Goal: Task Accomplishment & Management: Use online tool/utility

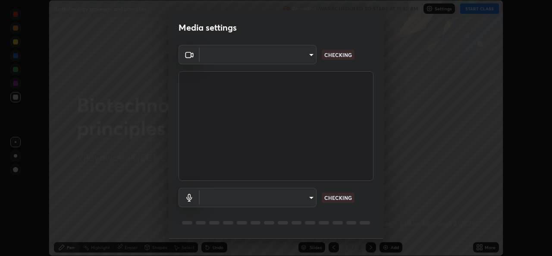
scroll to position [27, 0]
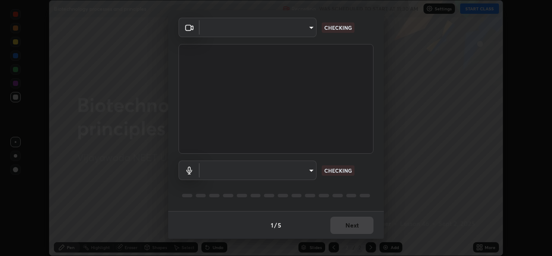
type input "0064ea84de2a44cc79998f9e6e3b0ad63f42f17a352596ba89907dc5edd5337d"
type input "default"
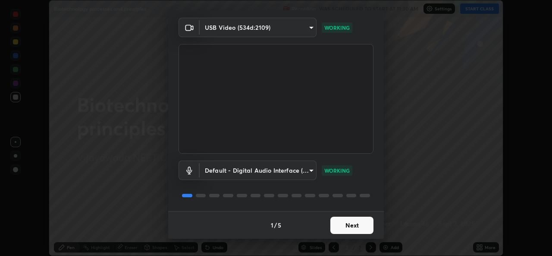
click at [344, 222] on button "Next" at bounding box center [351, 225] width 43 height 17
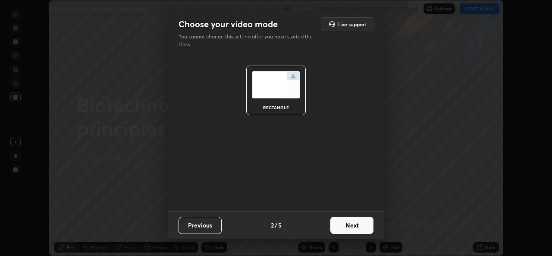
scroll to position [0, 0]
click at [344, 223] on button "Next" at bounding box center [351, 225] width 43 height 17
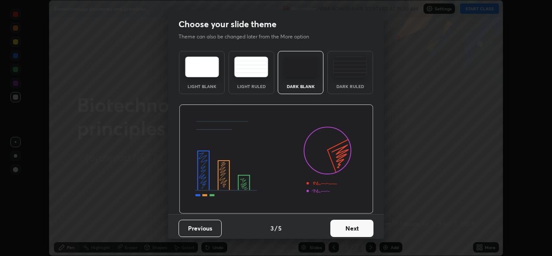
click at [340, 223] on button "Next" at bounding box center [351, 228] width 43 height 17
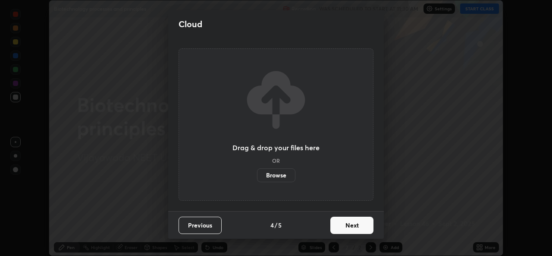
click at [339, 226] on button "Next" at bounding box center [351, 225] width 43 height 17
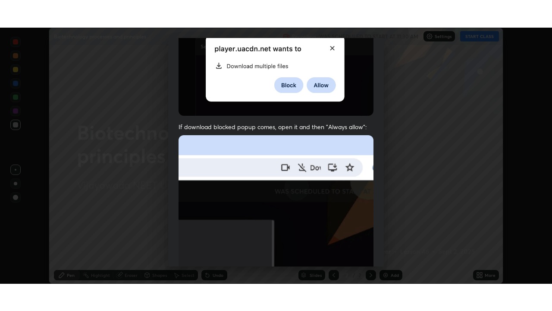
scroll to position [203, 0]
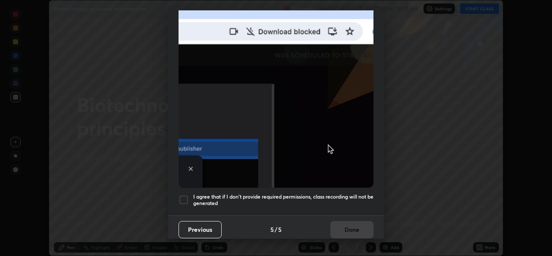
click at [182, 195] on div at bounding box center [184, 200] width 10 height 10
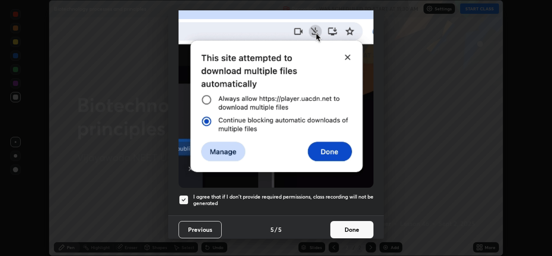
click at [348, 226] on button "Done" at bounding box center [351, 229] width 43 height 17
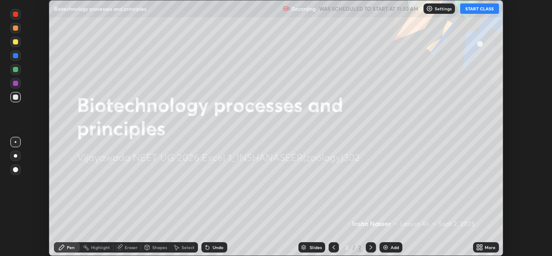
click at [475, 6] on button "START CLASS" at bounding box center [479, 8] width 39 height 10
click at [483, 248] on icon at bounding box center [479, 247] width 7 height 7
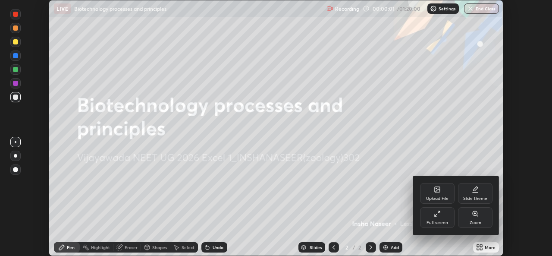
click at [439, 215] on icon at bounding box center [437, 213] width 7 height 7
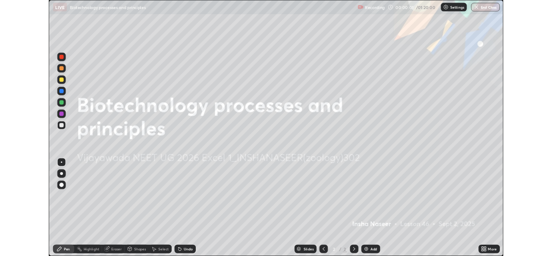
scroll to position [311, 552]
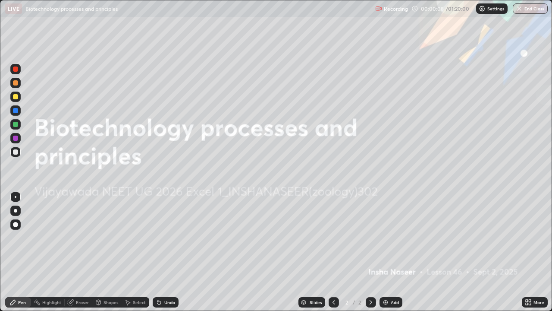
click at [532, 255] on div "More" at bounding box center [535, 302] width 26 height 10
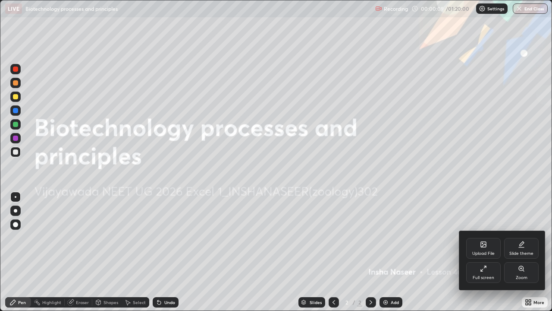
click at [487, 255] on div "Full screen" at bounding box center [483, 272] width 35 height 21
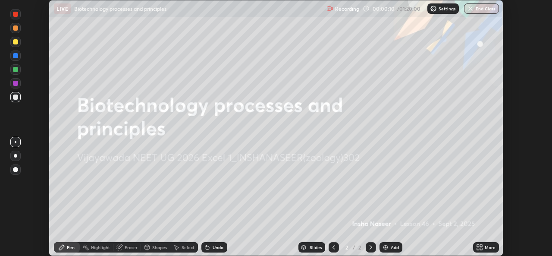
scroll to position [42875, 42579]
